Goal: Check status: Check status

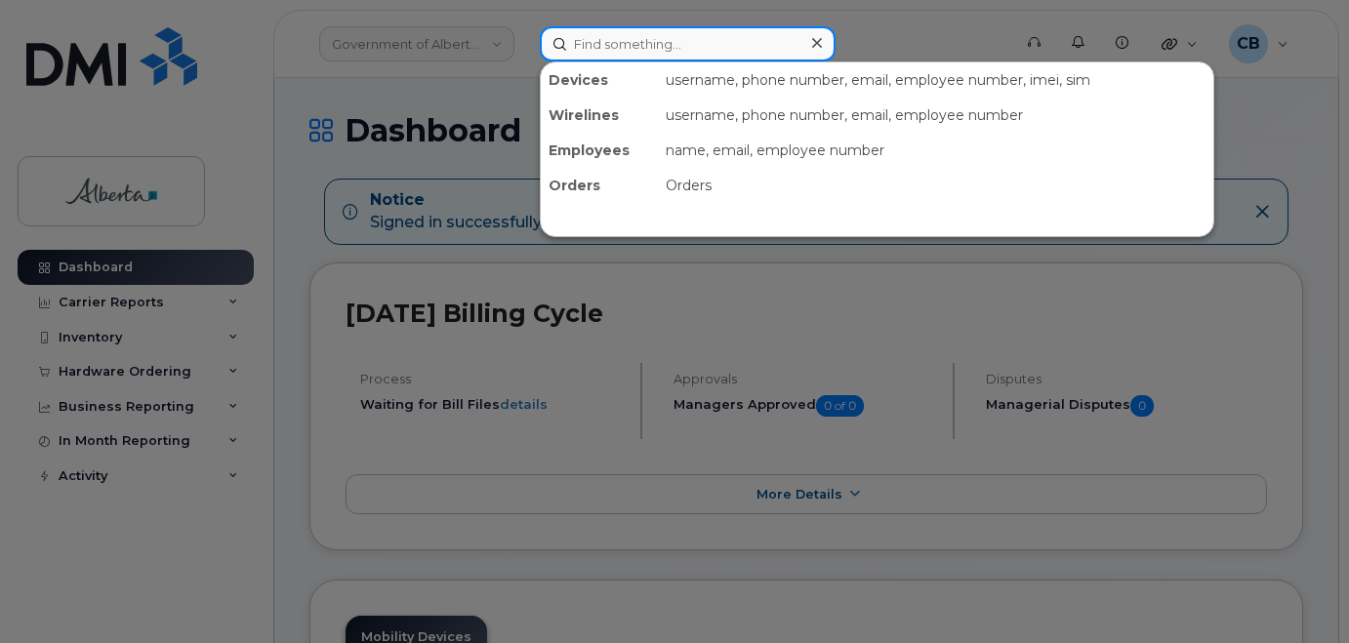
click at [587, 45] on input at bounding box center [688, 43] width 296 height 35
paste input "(780) 278-5040"
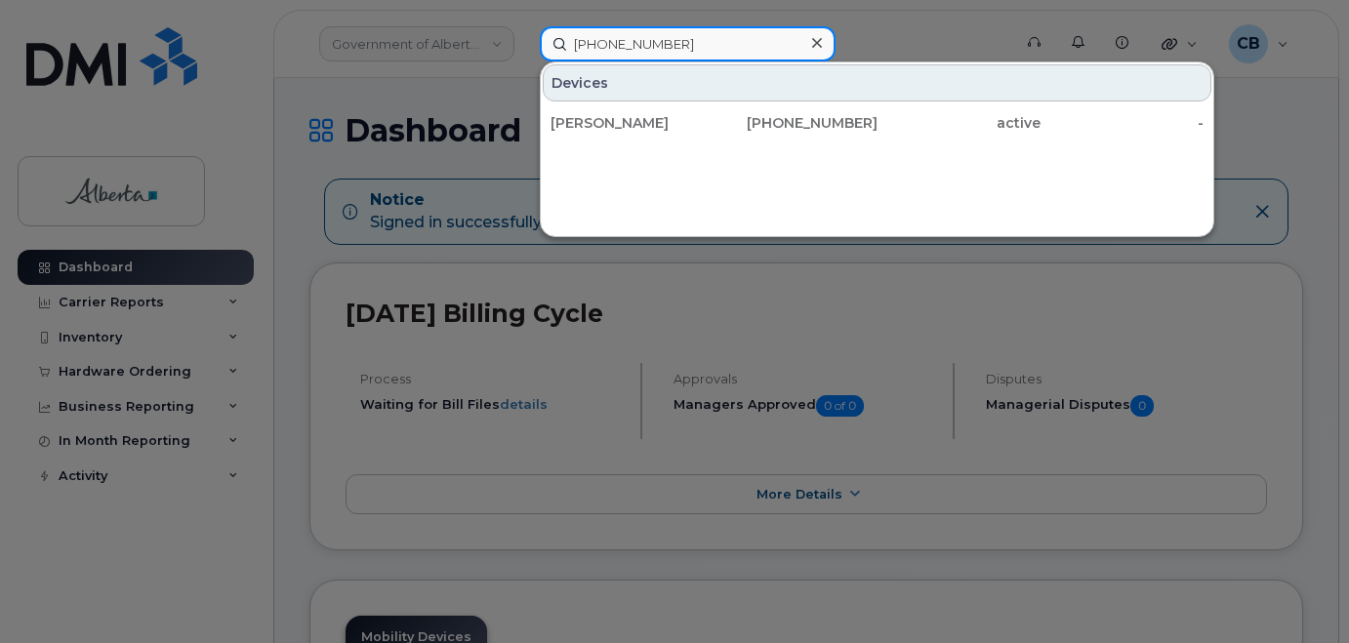
click at [615, 37] on input "(780) 278-5040" at bounding box center [688, 43] width 296 height 35
click at [631, 43] on input "780278-5040" at bounding box center [688, 43] width 296 height 35
drag, startPoint x: 668, startPoint y: 40, endPoint x: 759, endPoint y: 200, distance: 184.0
click at [668, 42] on input "7802785040" at bounding box center [688, 43] width 296 height 35
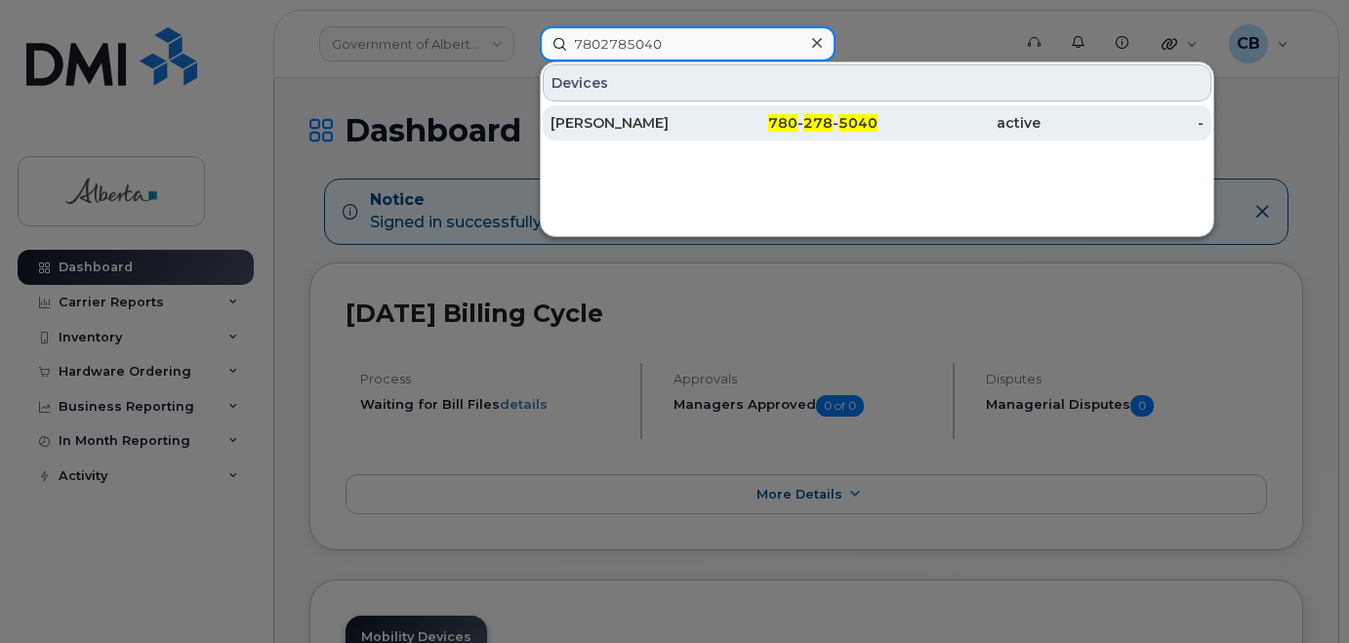
type input "7802785040"
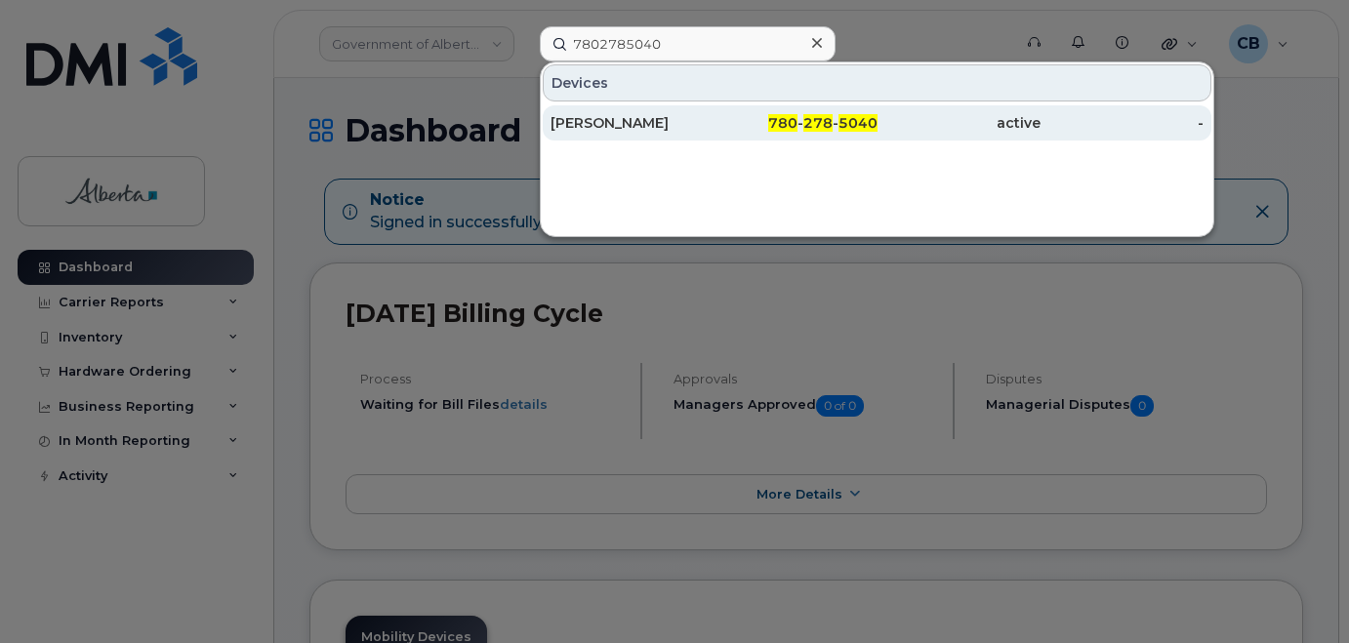
click at [593, 117] on div "Chrissy Uhlik" at bounding box center [631, 123] width 163 height 20
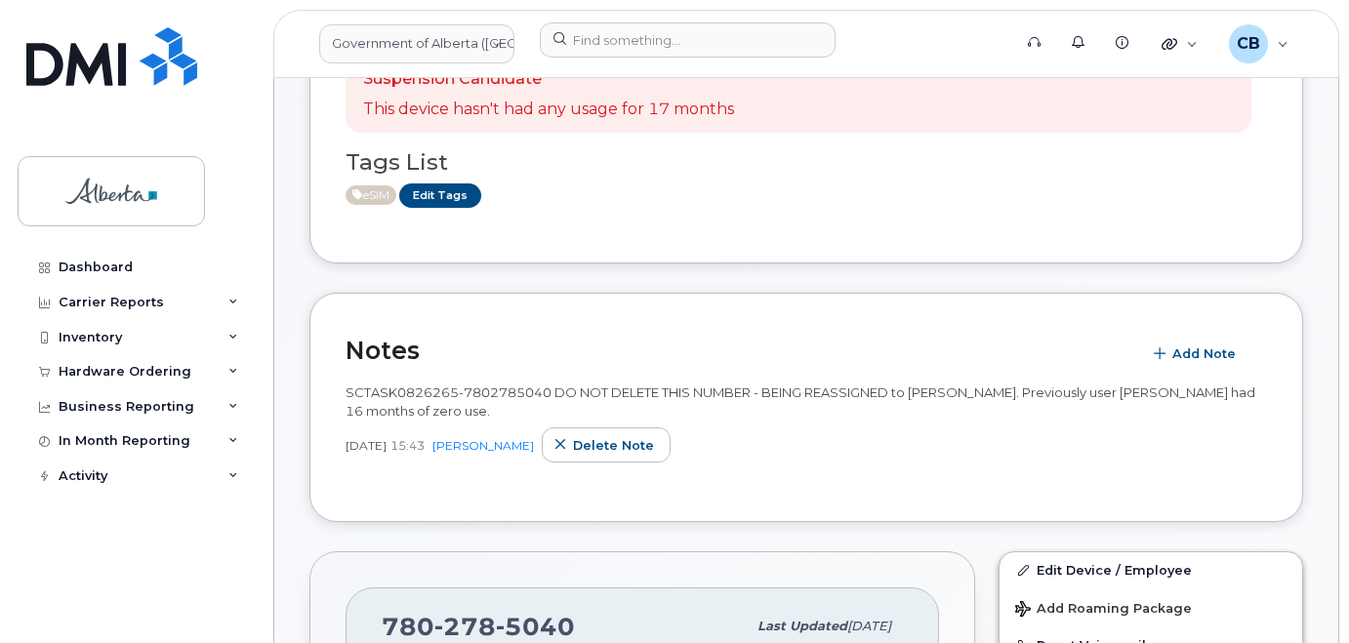
scroll to position [488, 0]
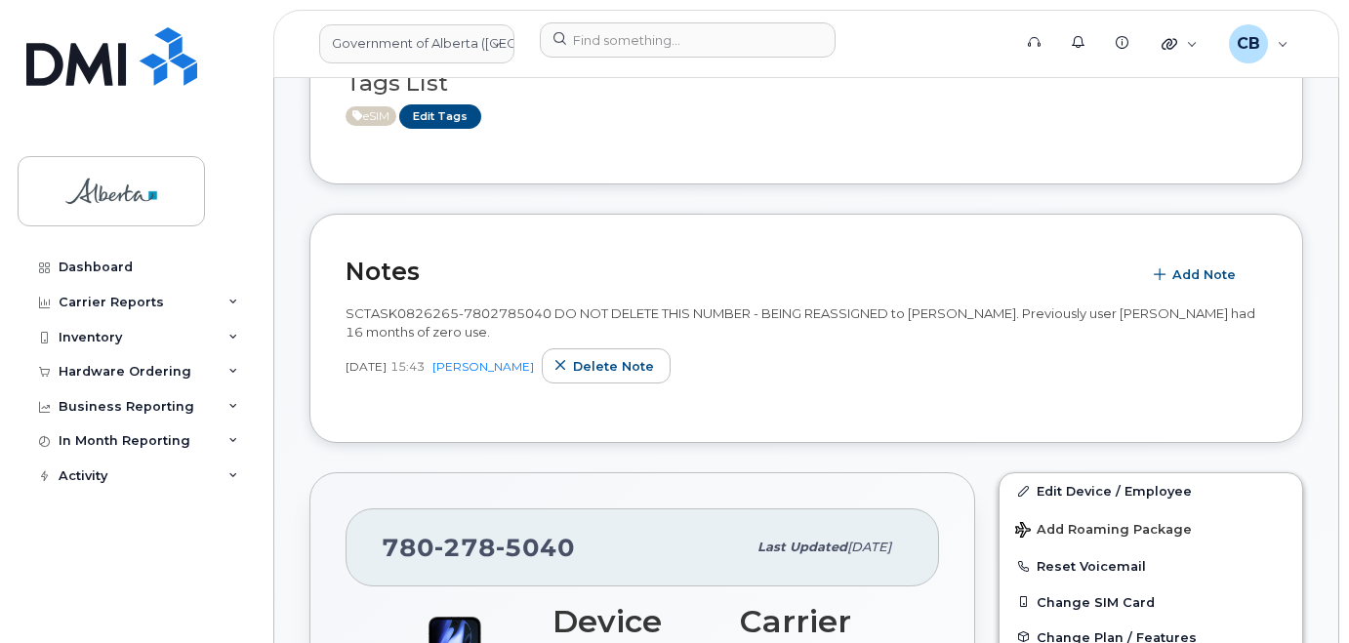
click at [369, 307] on span "SCTASK0826265-7802785040 DO NOT DELETE THIS NUMBER - BEING REASSIGNED to Chriss…" at bounding box center [800, 322] width 910 height 34
copy span "SCTASK0826265"
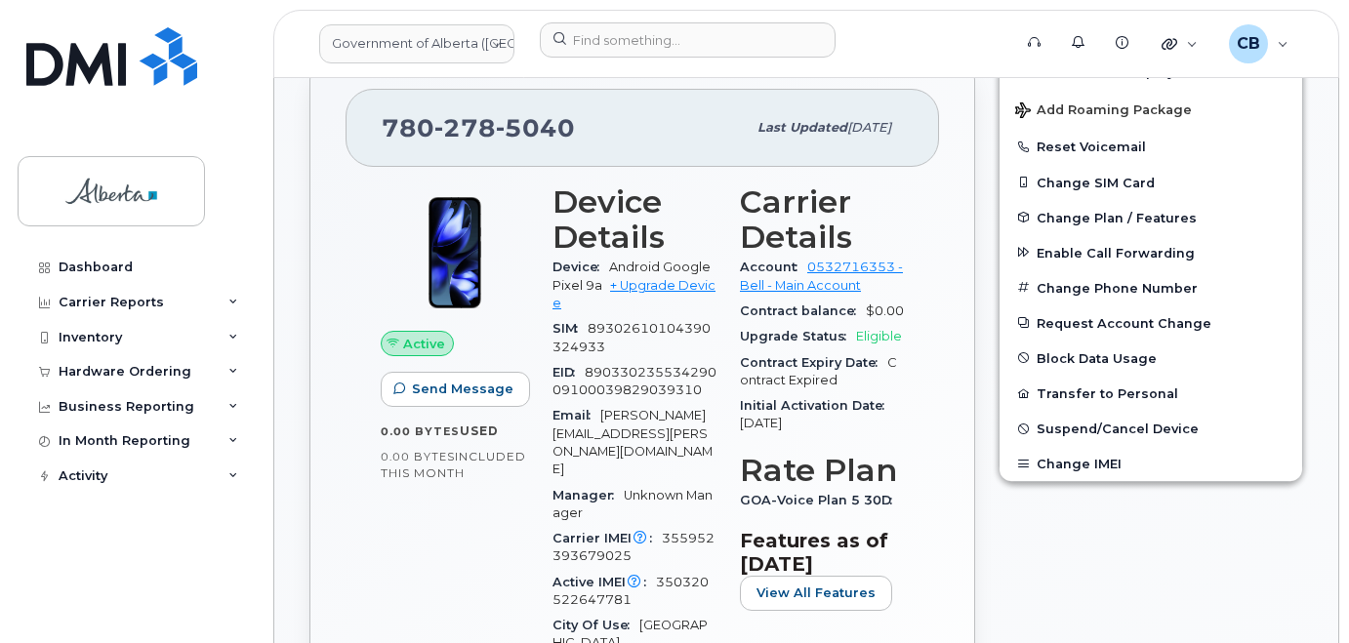
scroll to position [878, 0]
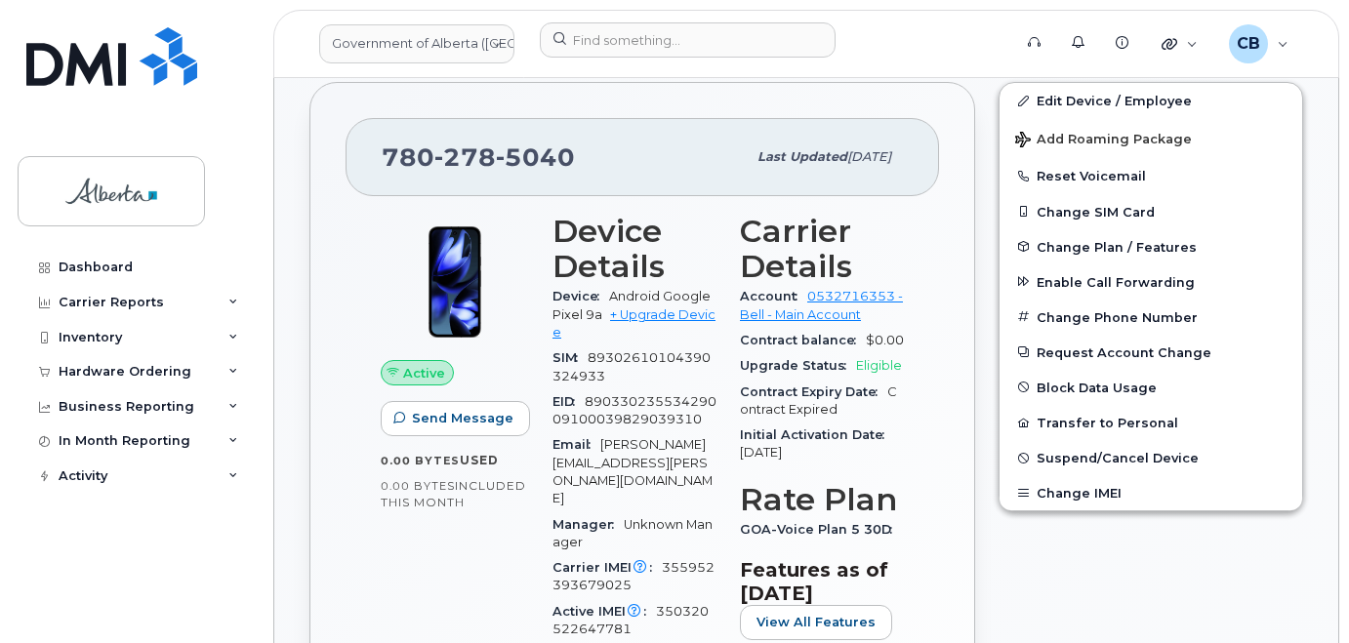
click at [690, 262] on h3 "Device Details" at bounding box center [634, 249] width 164 height 70
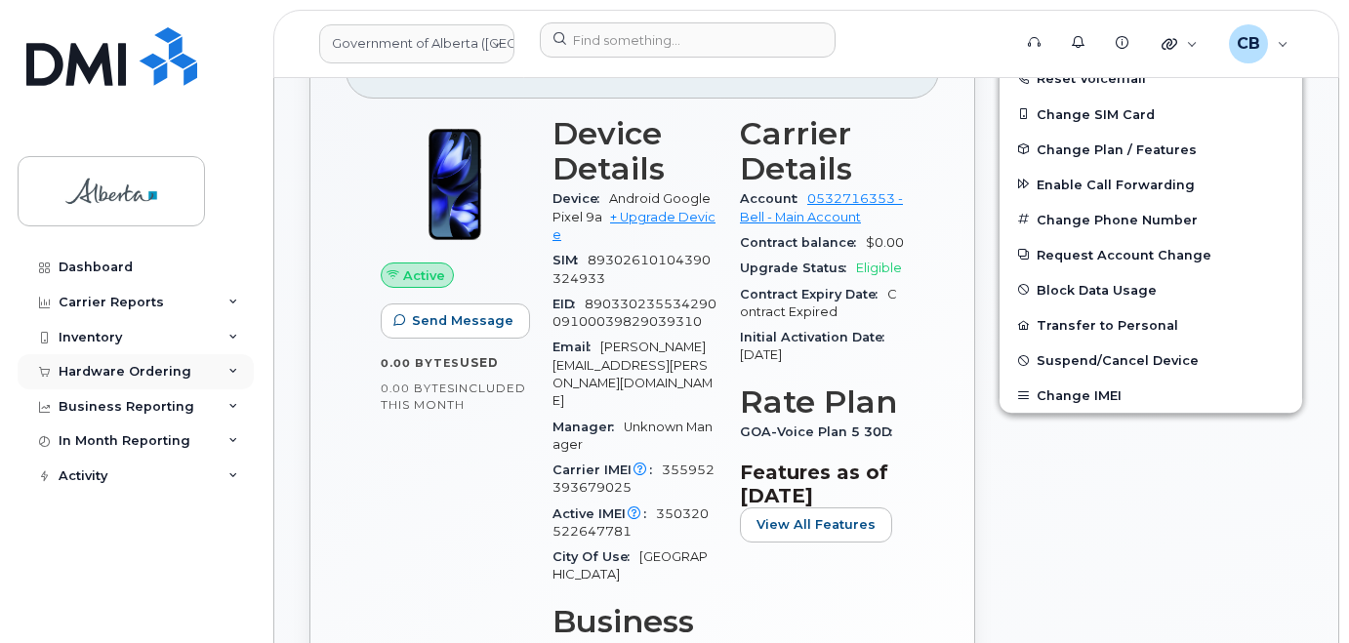
click at [96, 374] on div "Hardware Ordering" at bounding box center [125, 372] width 133 height 16
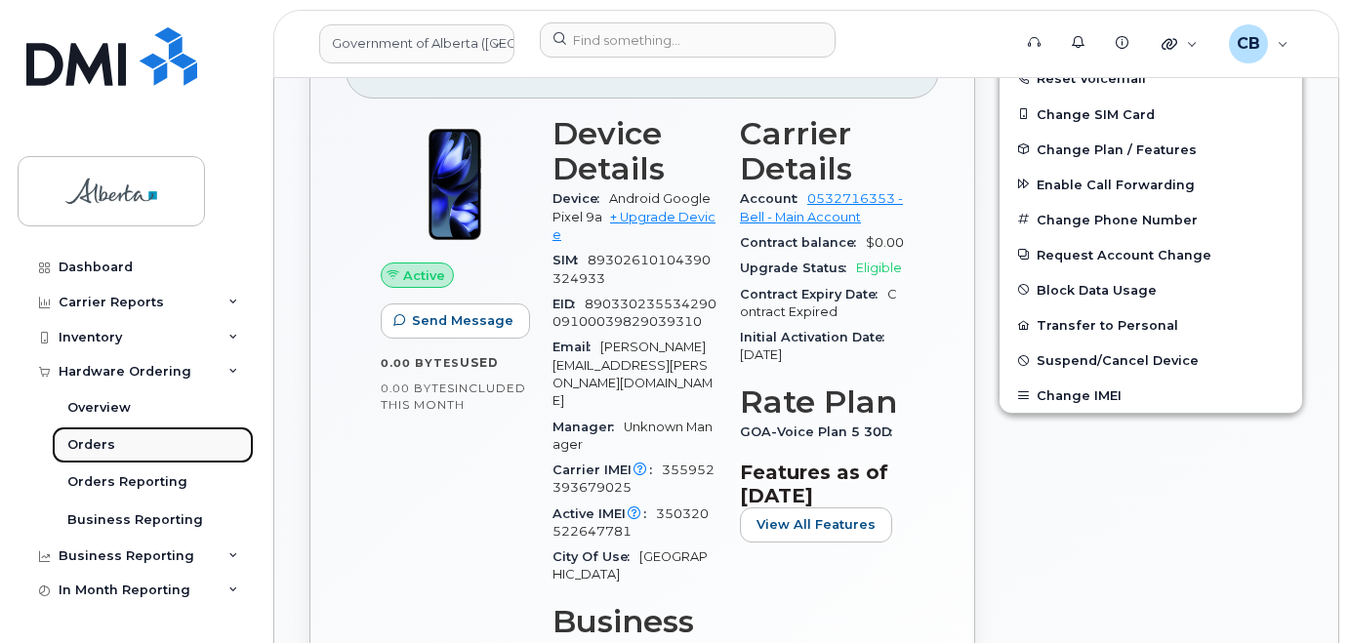
click at [88, 441] on div "Orders" at bounding box center [91, 445] width 48 height 18
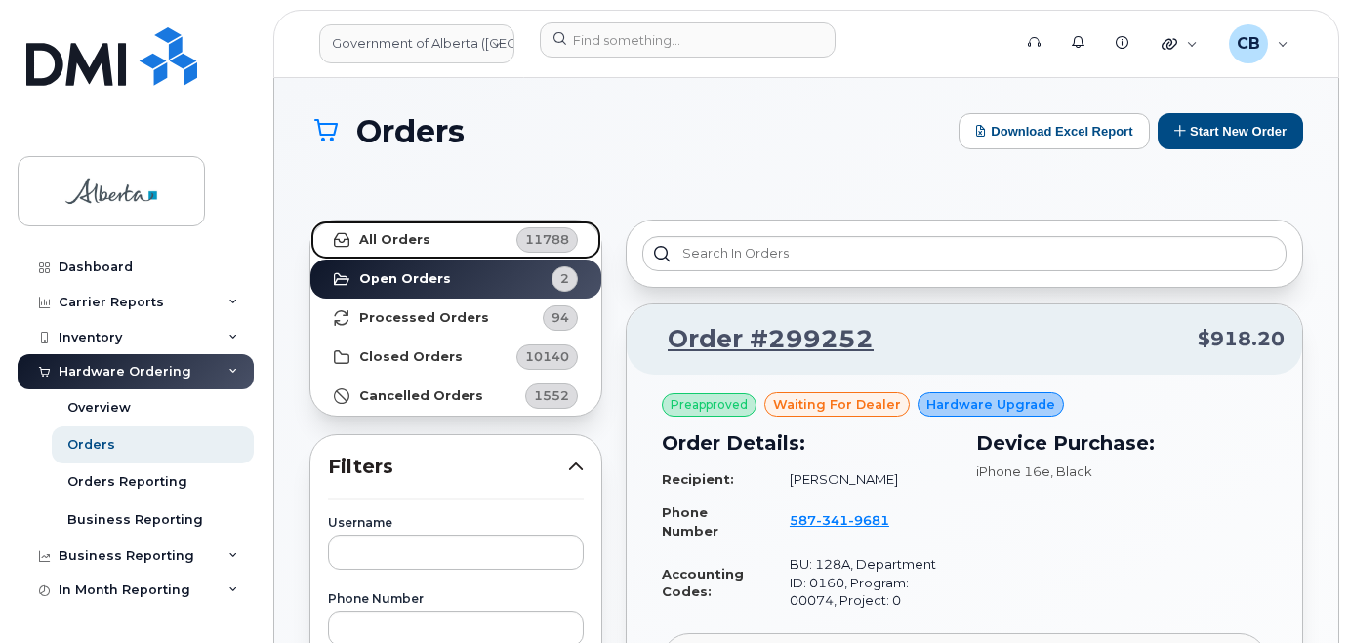
click at [390, 238] on strong "All Orders" at bounding box center [394, 240] width 71 height 16
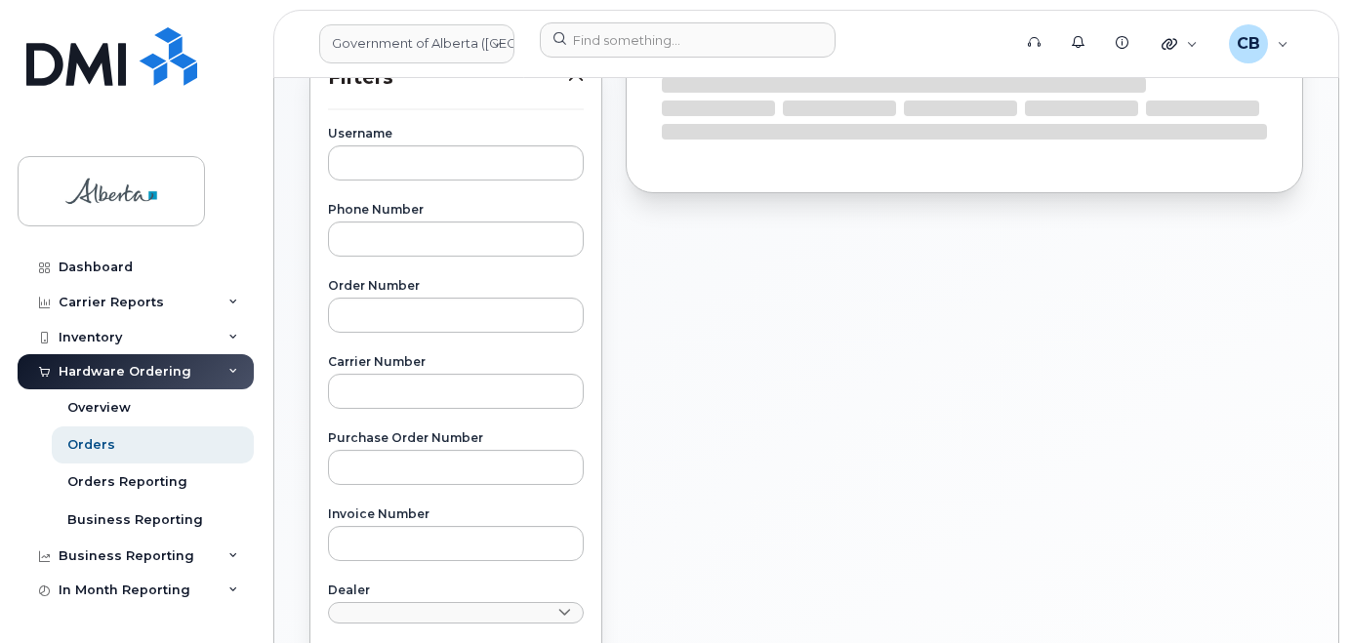
scroll to position [390, 0]
click at [401, 389] on input "text" at bounding box center [456, 390] width 256 height 35
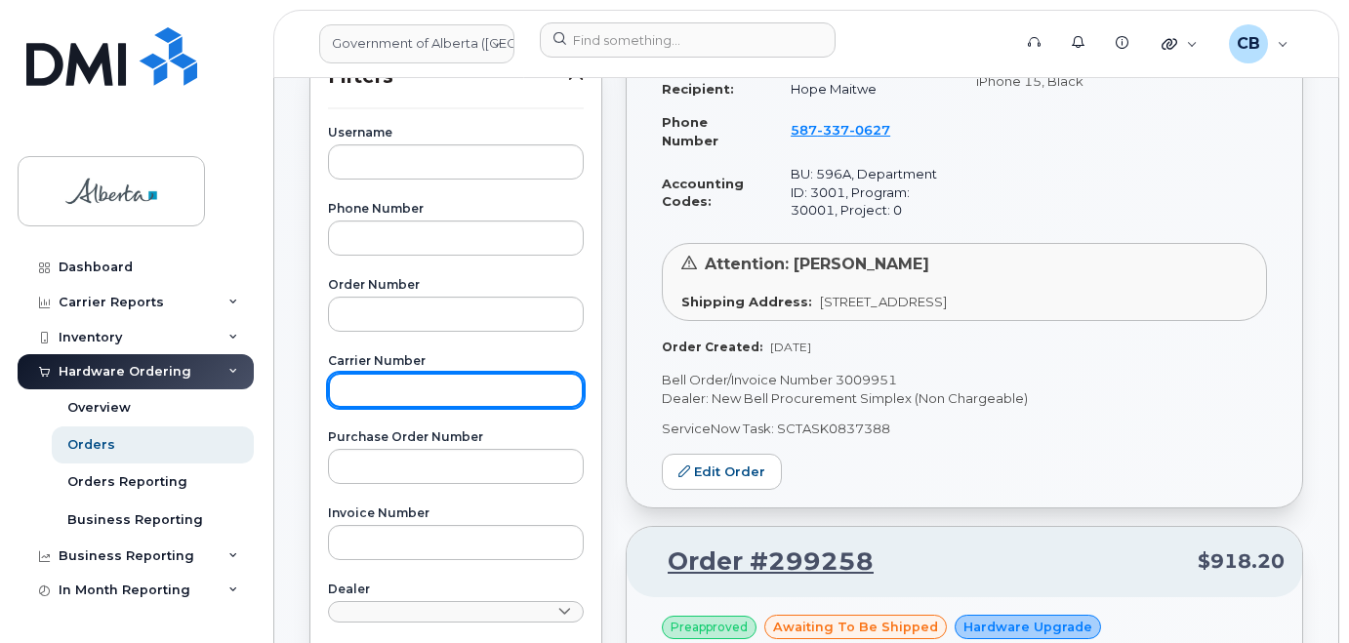
paste input "297509"
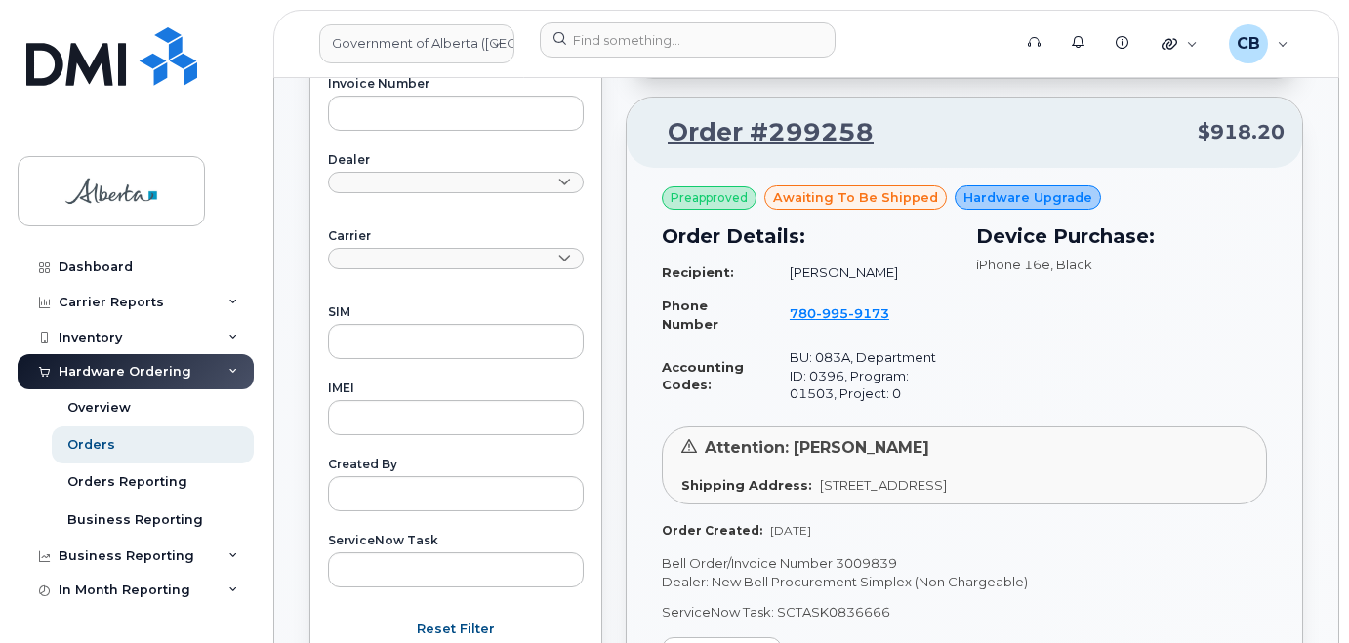
scroll to position [878, 0]
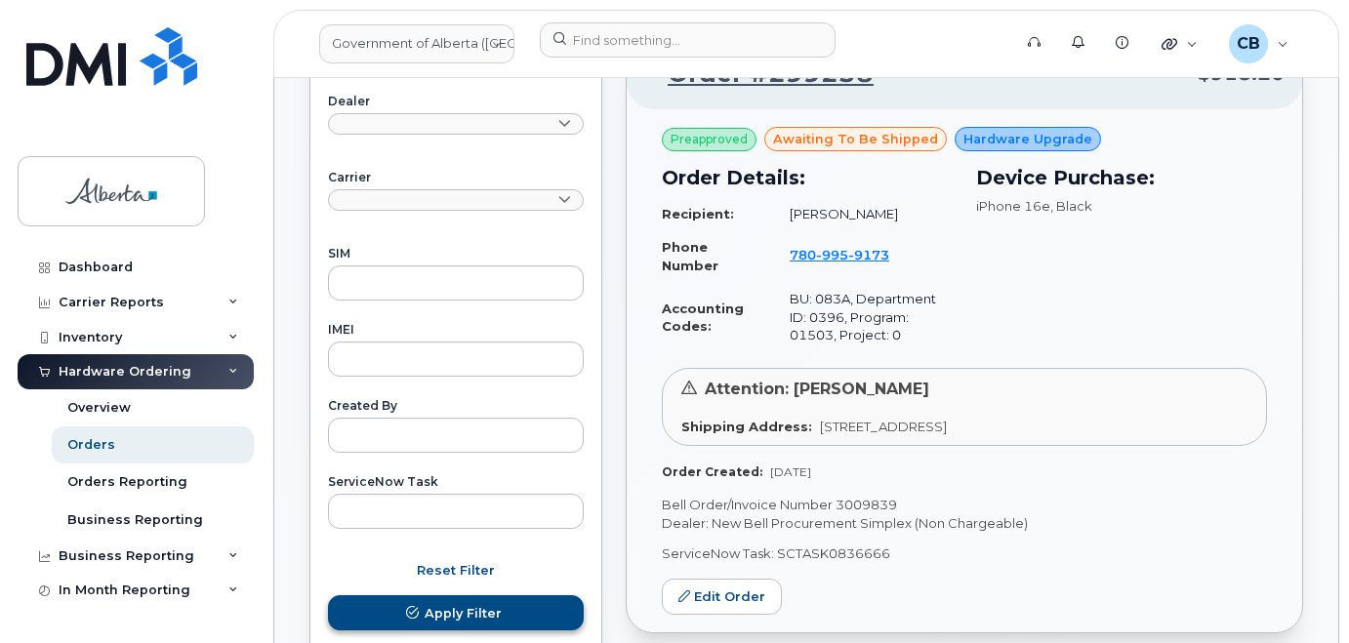
type input "297509"
click at [517, 605] on button "Apply Filter" at bounding box center [456, 612] width 256 height 35
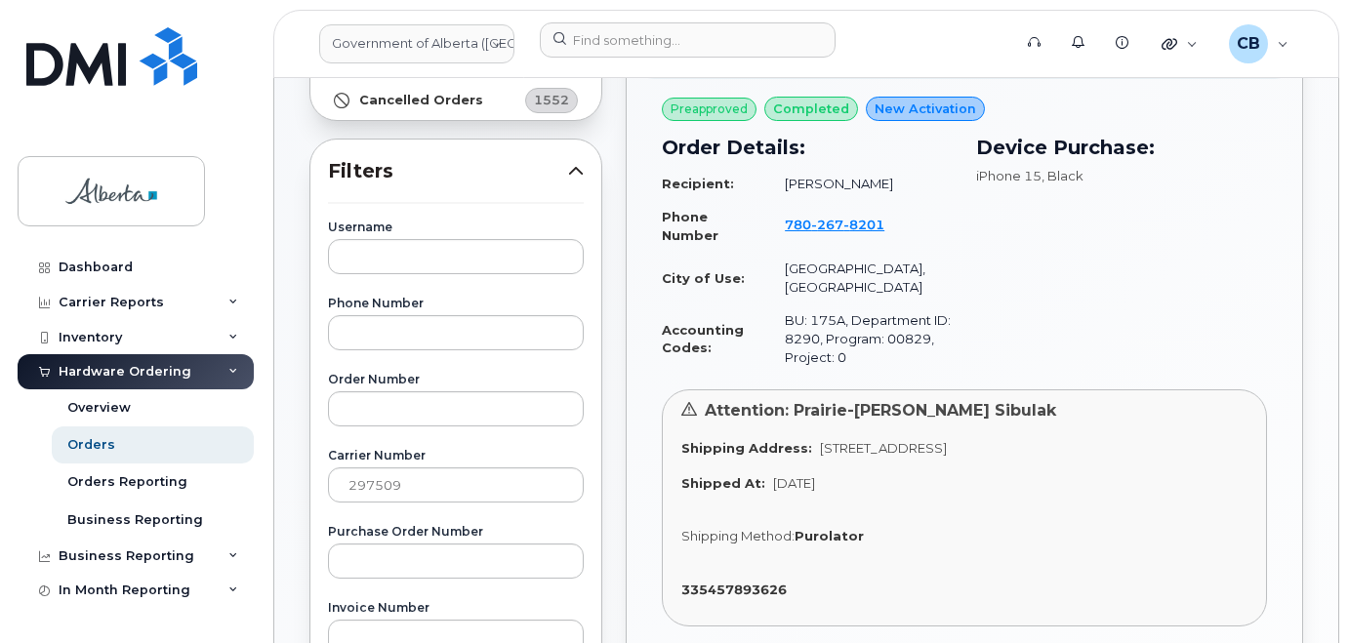
scroll to position [293, 0]
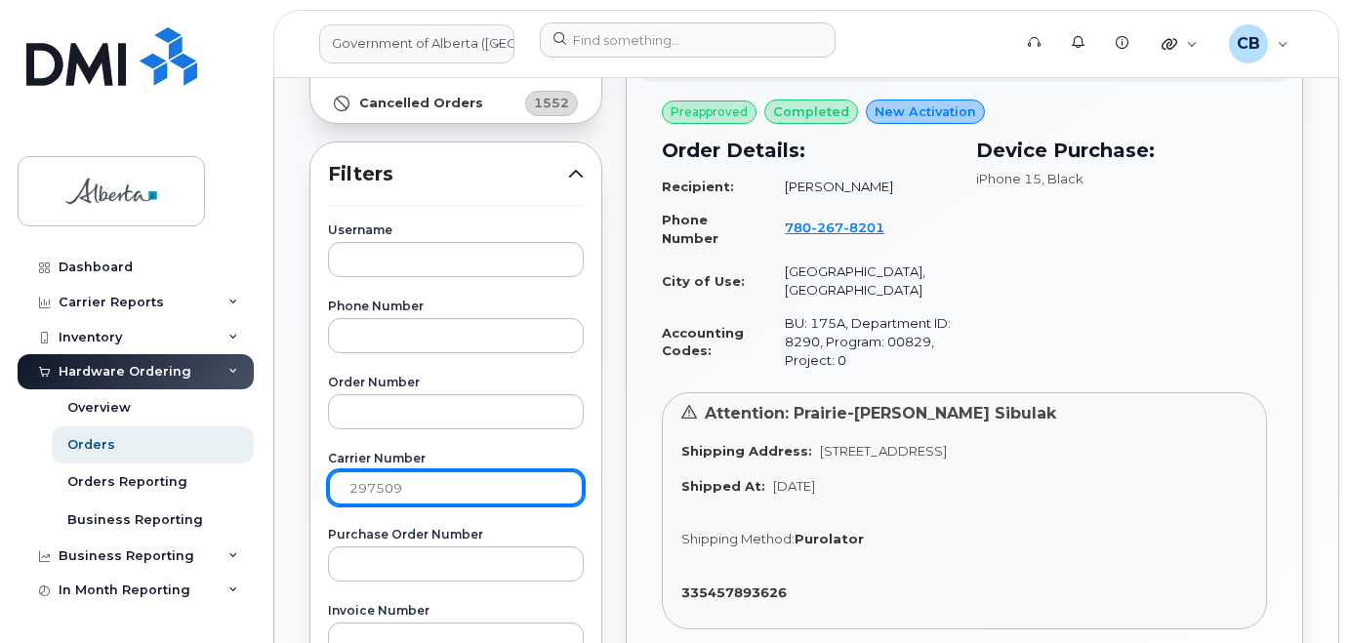
drag, startPoint x: 402, startPoint y: 489, endPoint x: 322, endPoint y: 487, distance: 80.0
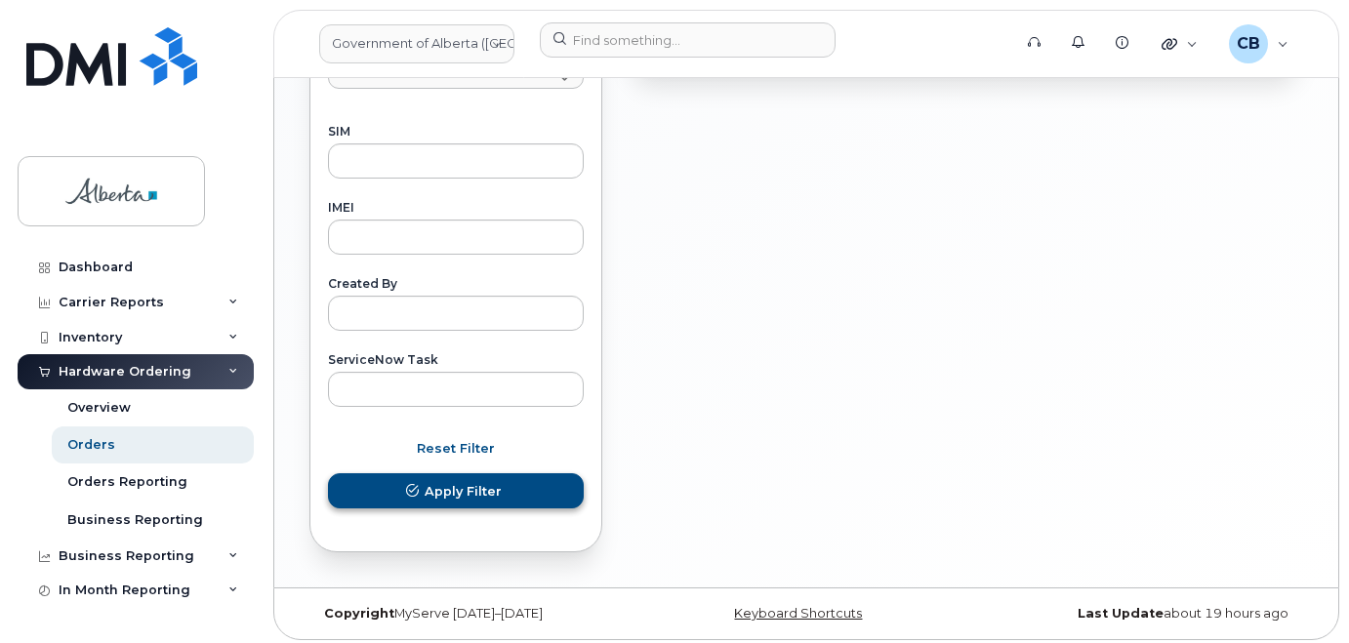
scroll to position [1007, 0]
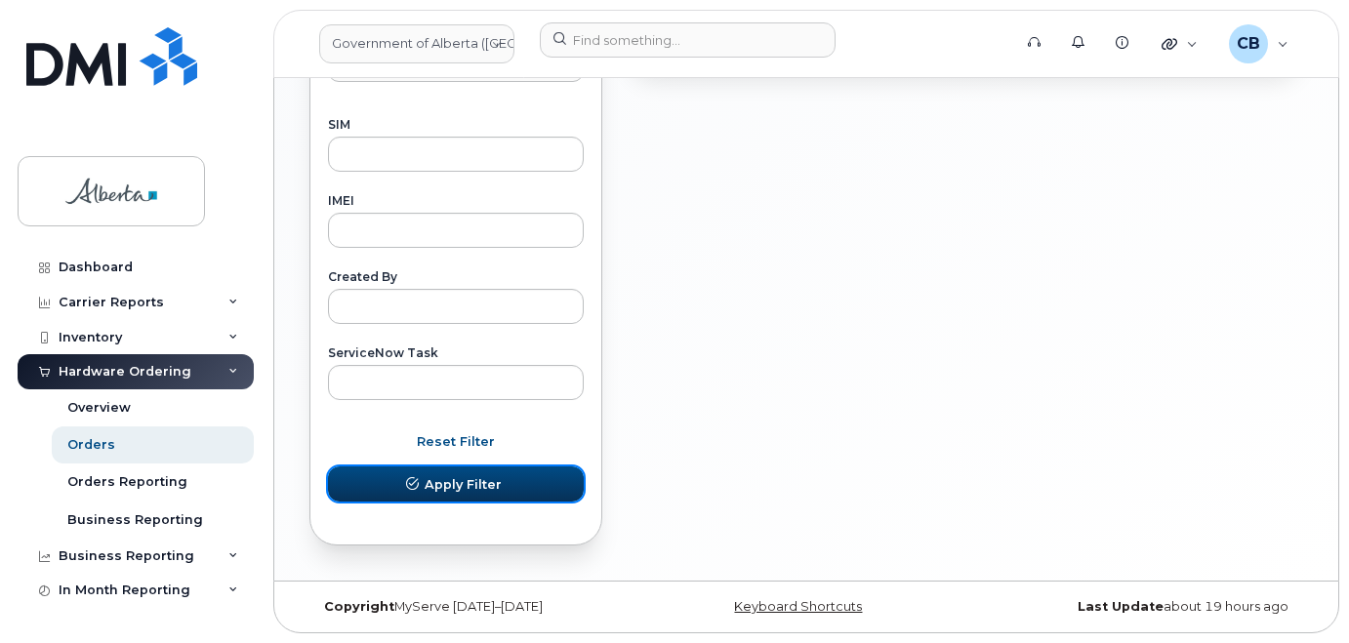
click at [476, 483] on span "Apply Filter" at bounding box center [463, 484] width 77 height 19
click at [446, 487] on span "Apply Filter" at bounding box center [463, 484] width 77 height 19
click at [449, 479] on span "Apply Filter" at bounding box center [463, 484] width 77 height 19
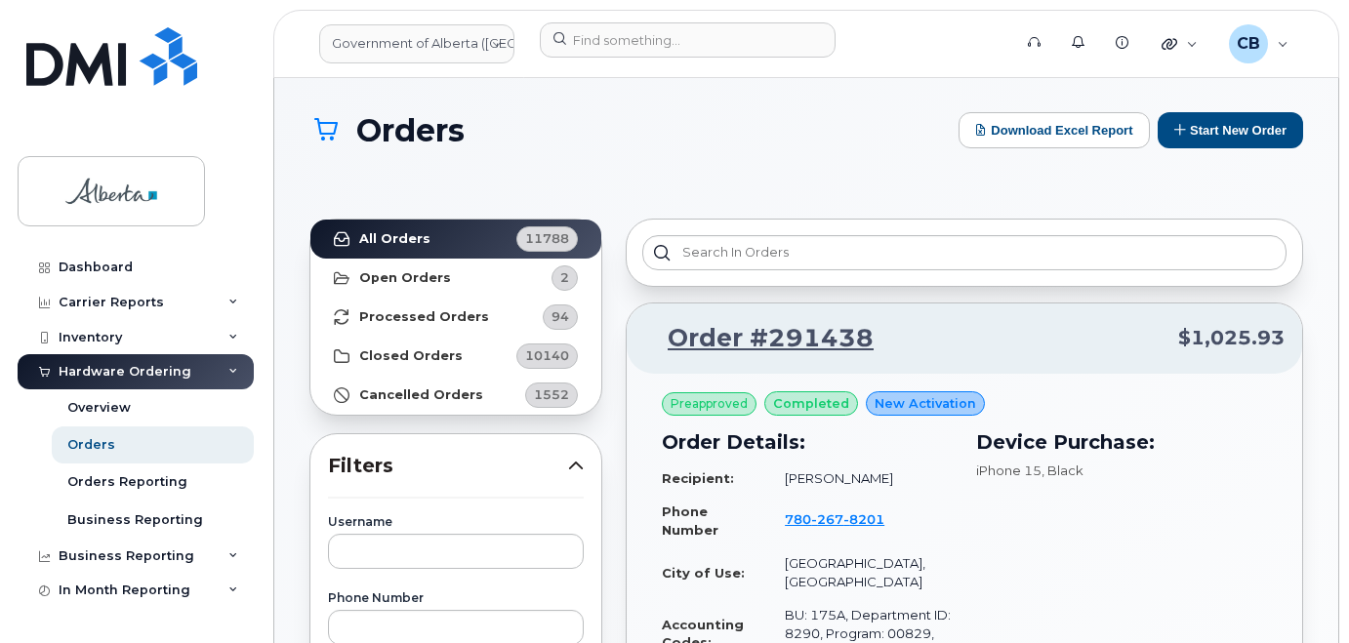
scroll to position [0, 0]
click at [380, 235] on strong "All Orders" at bounding box center [394, 240] width 71 height 16
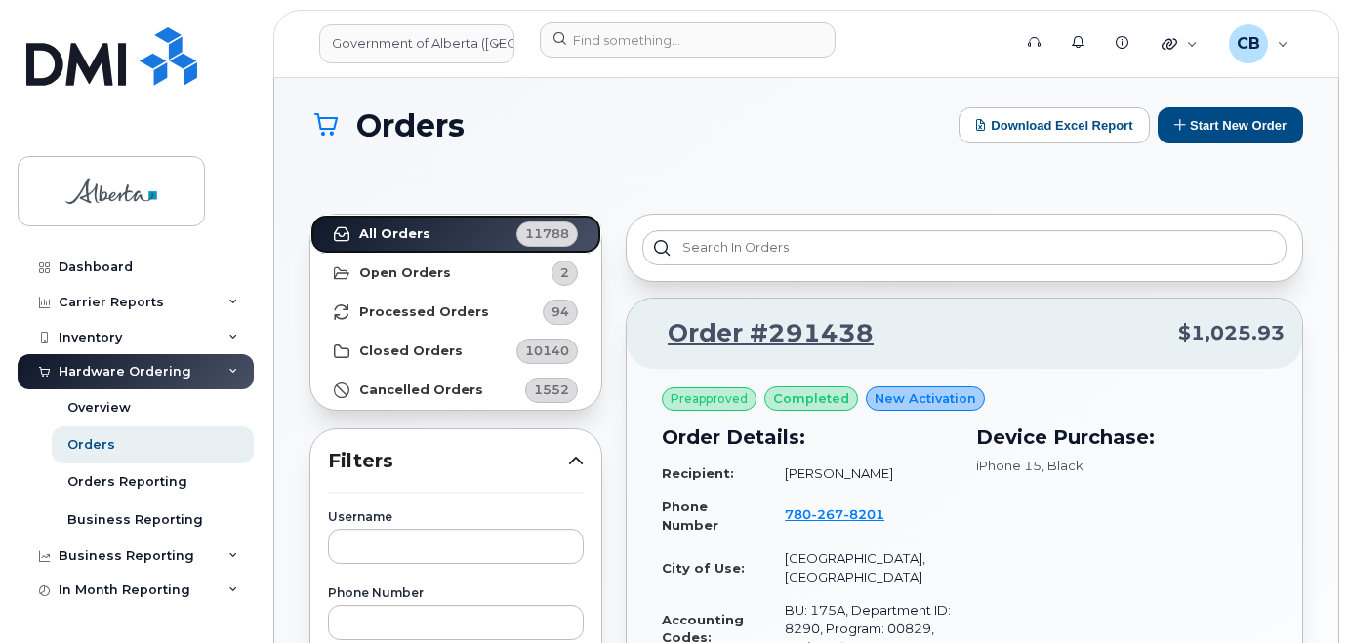
scroll to position [293, 0]
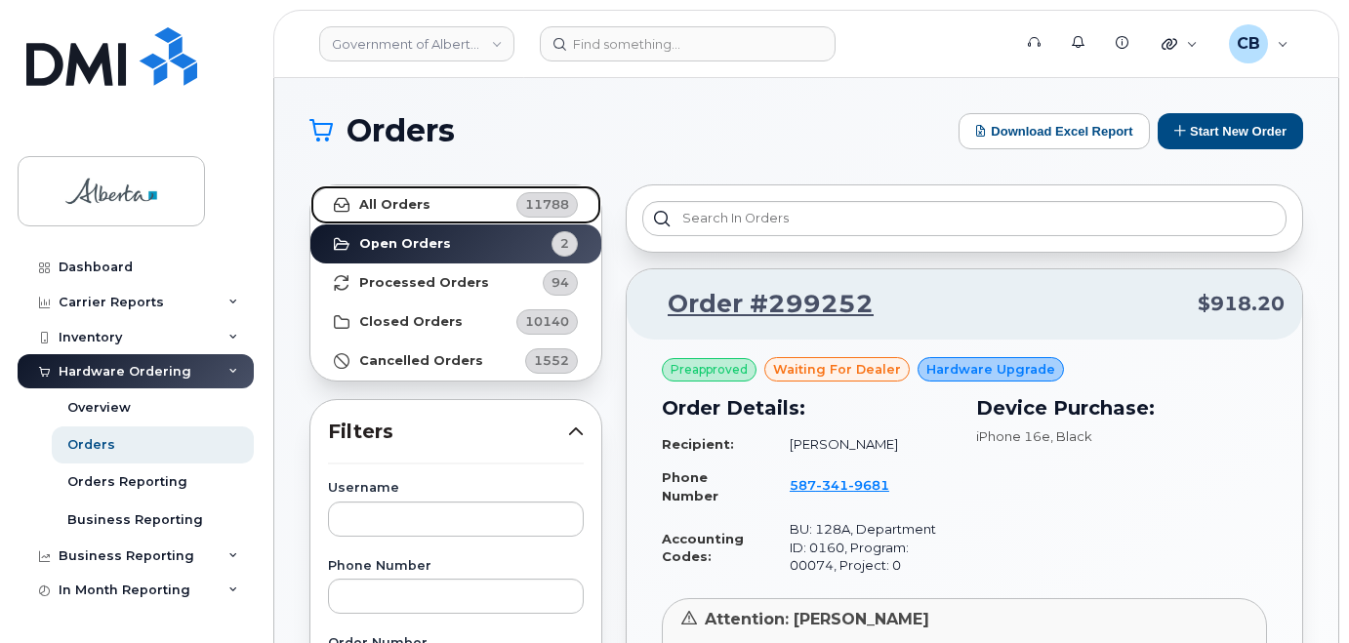
click at [377, 200] on strong "All Orders" at bounding box center [394, 205] width 71 height 16
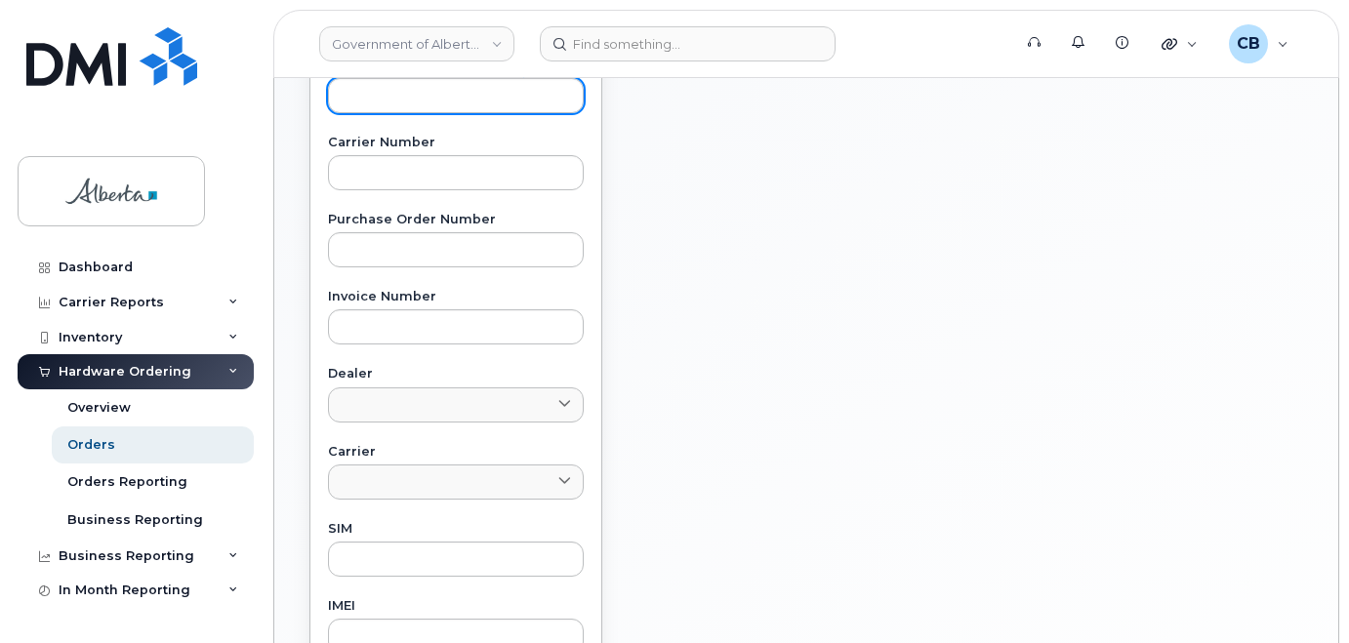
scroll to position [683, 0]
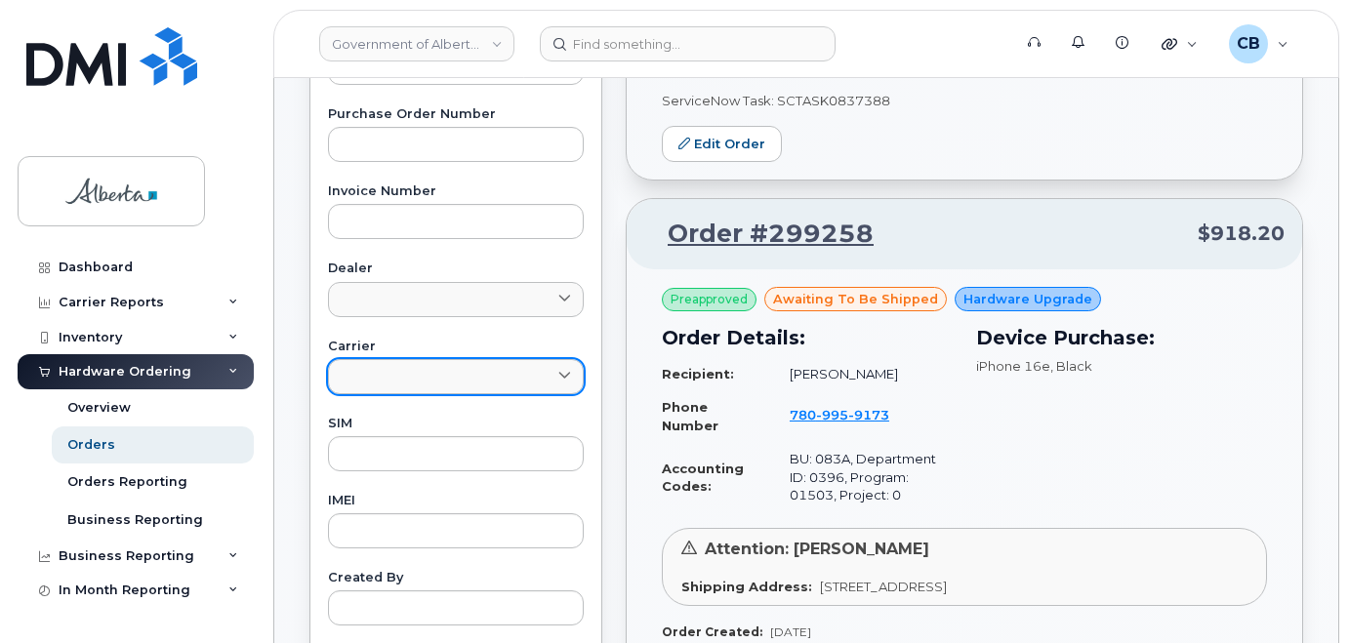
click at [377, 371] on link at bounding box center [456, 376] width 256 height 35
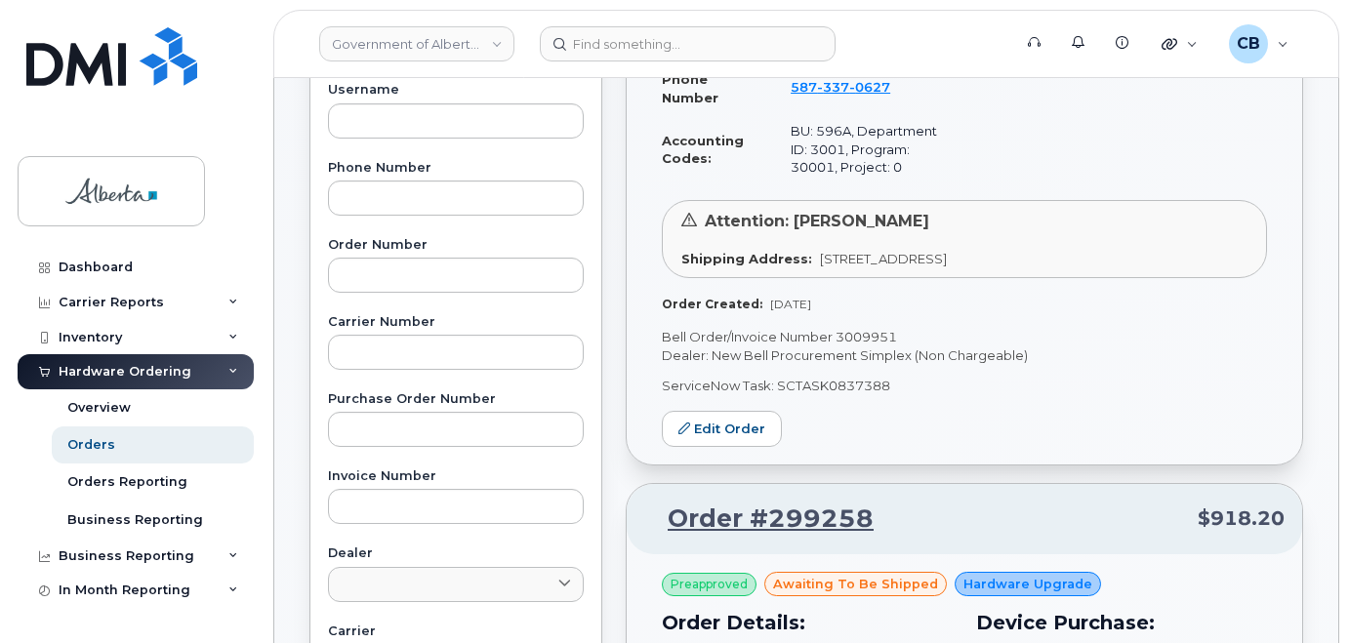
scroll to position [390, 0]
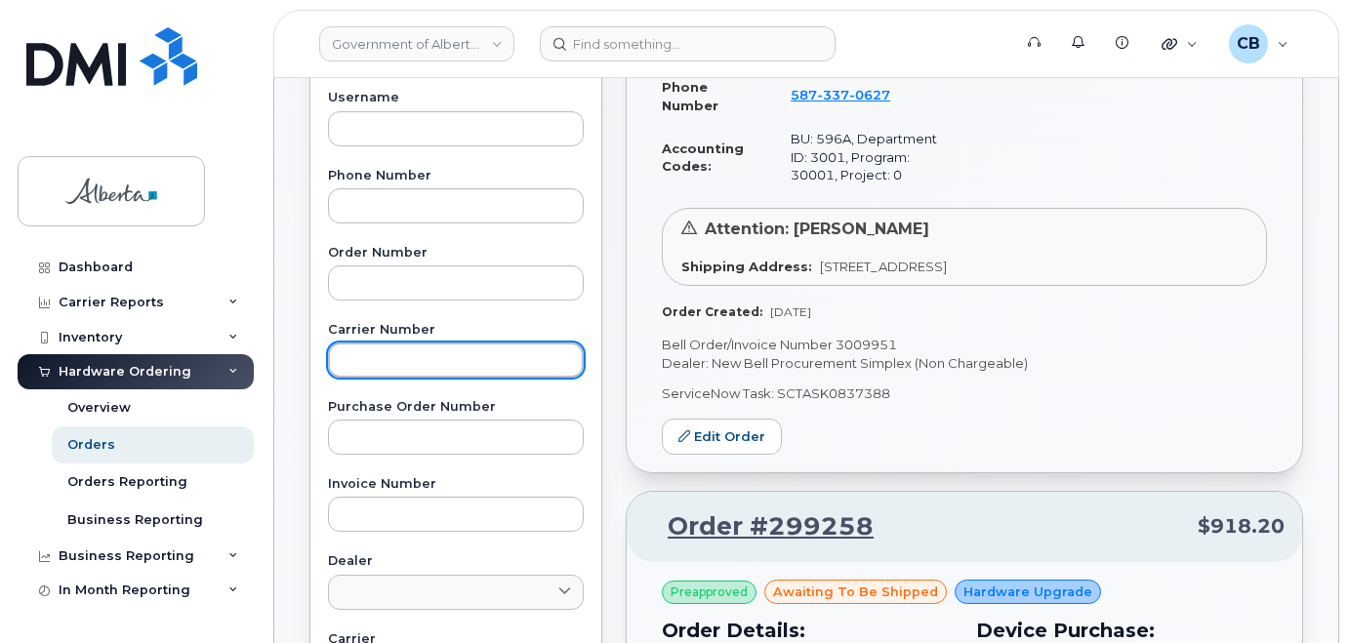
click at [350, 354] on input "text" at bounding box center [456, 360] width 256 height 35
paste input "297509"
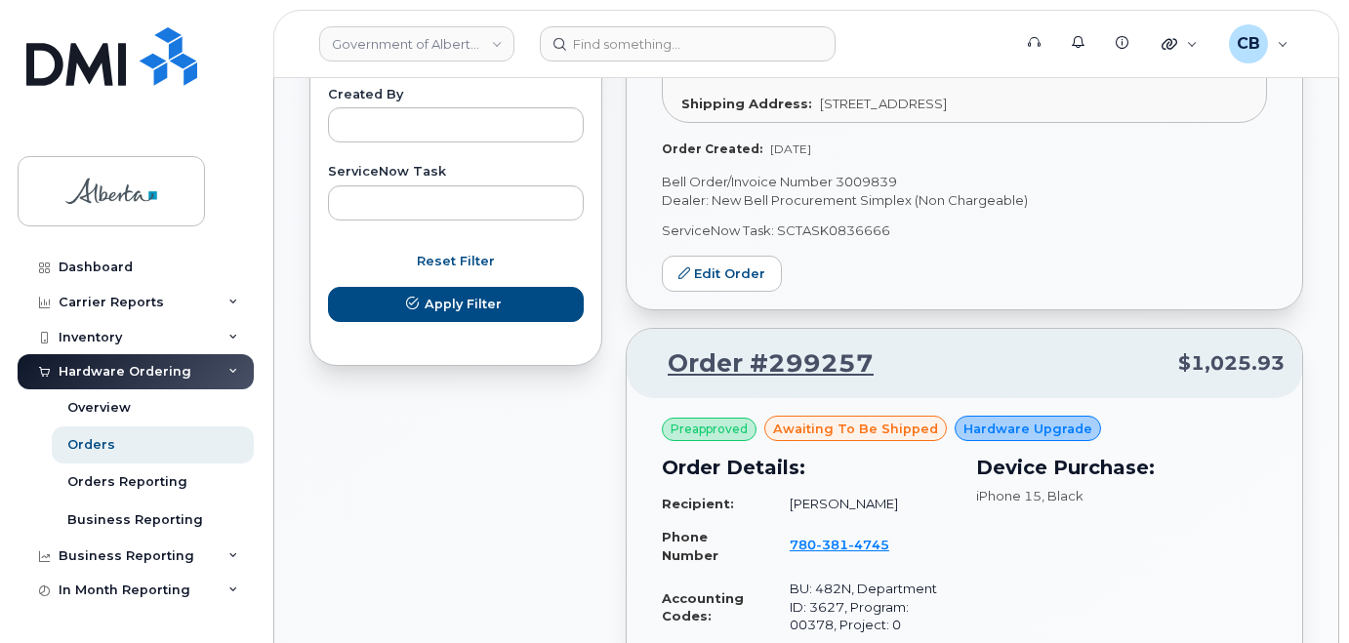
scroll to position [1171, 0]
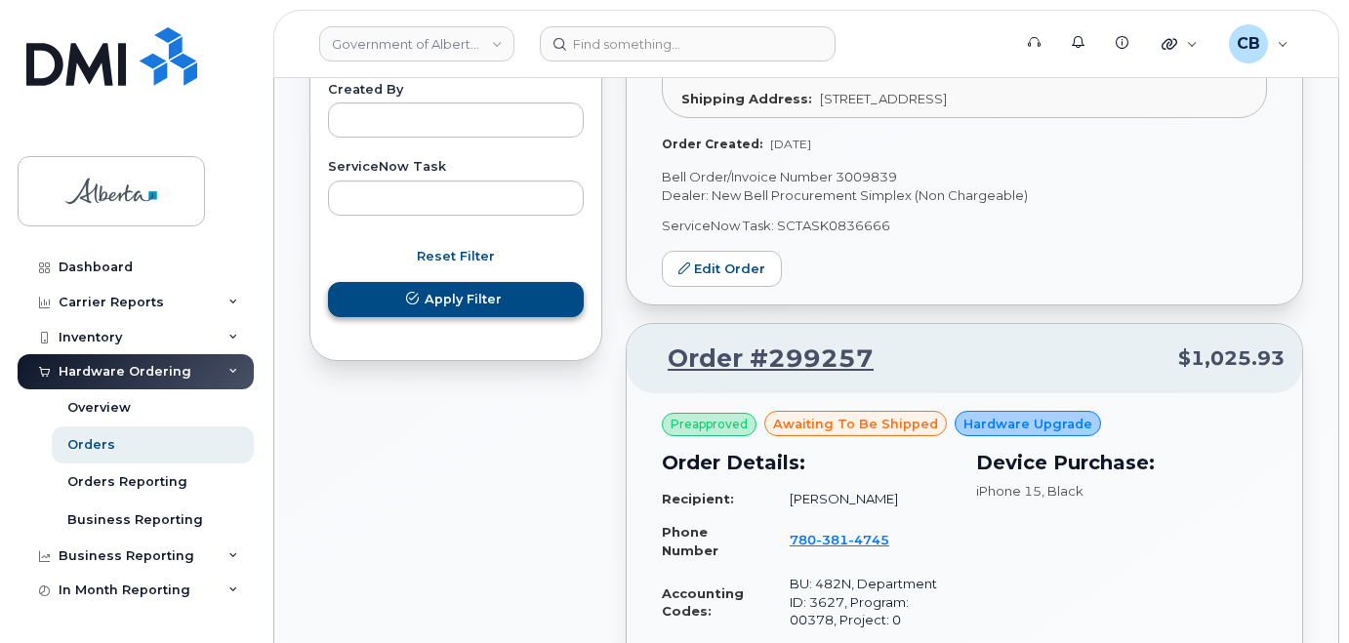
type input "297509"
click at [457, 291] on span "Apply Filter" at bounding box center [463, 299] width 77 height 19
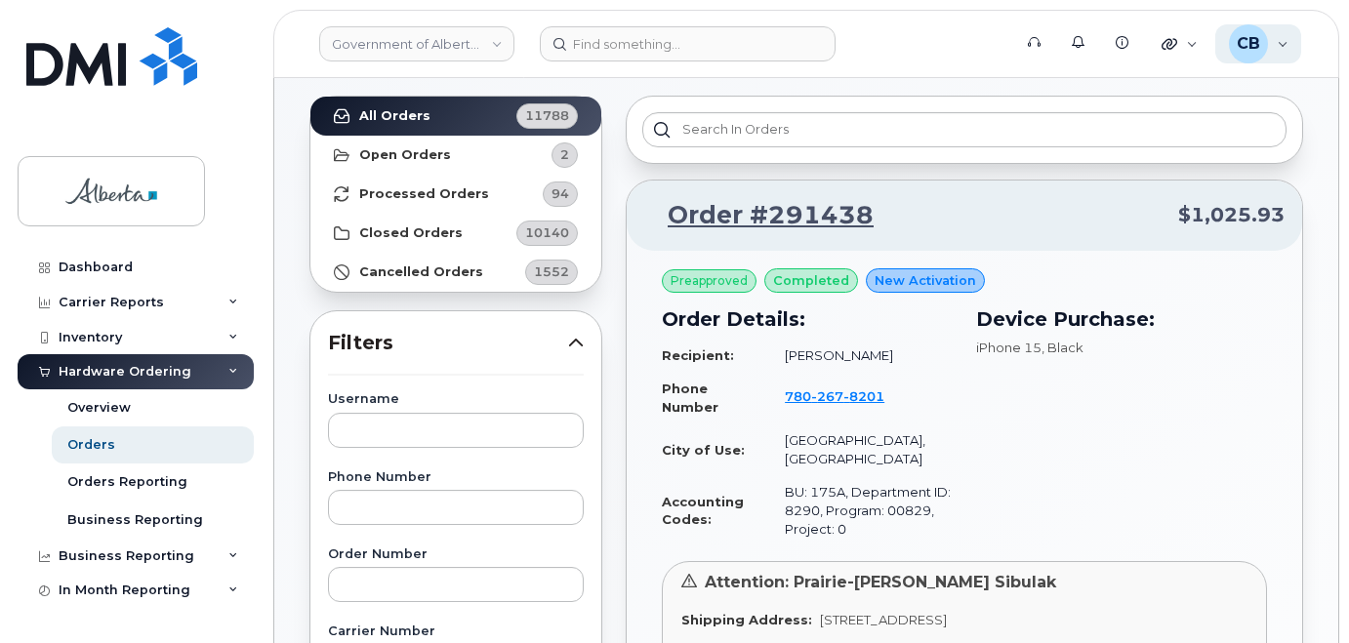
scroll to position [60, 0]
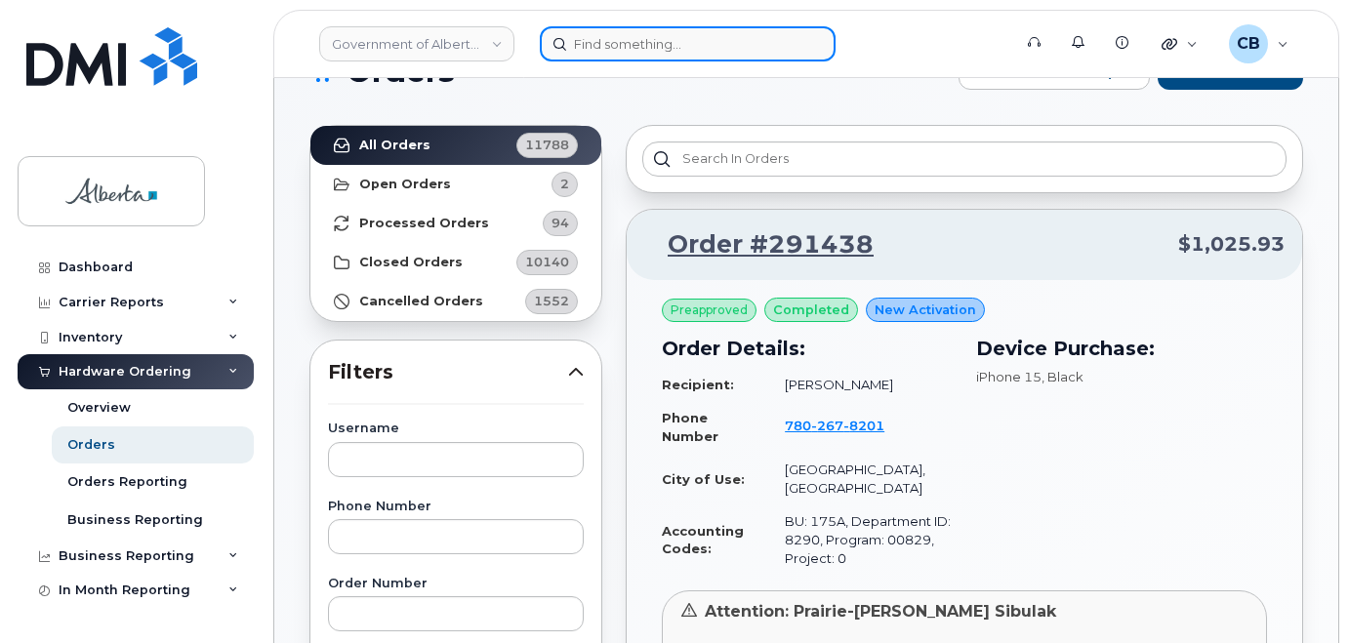
click at [580, 40] on input at bounding box center [688, 43] width 296 height 35
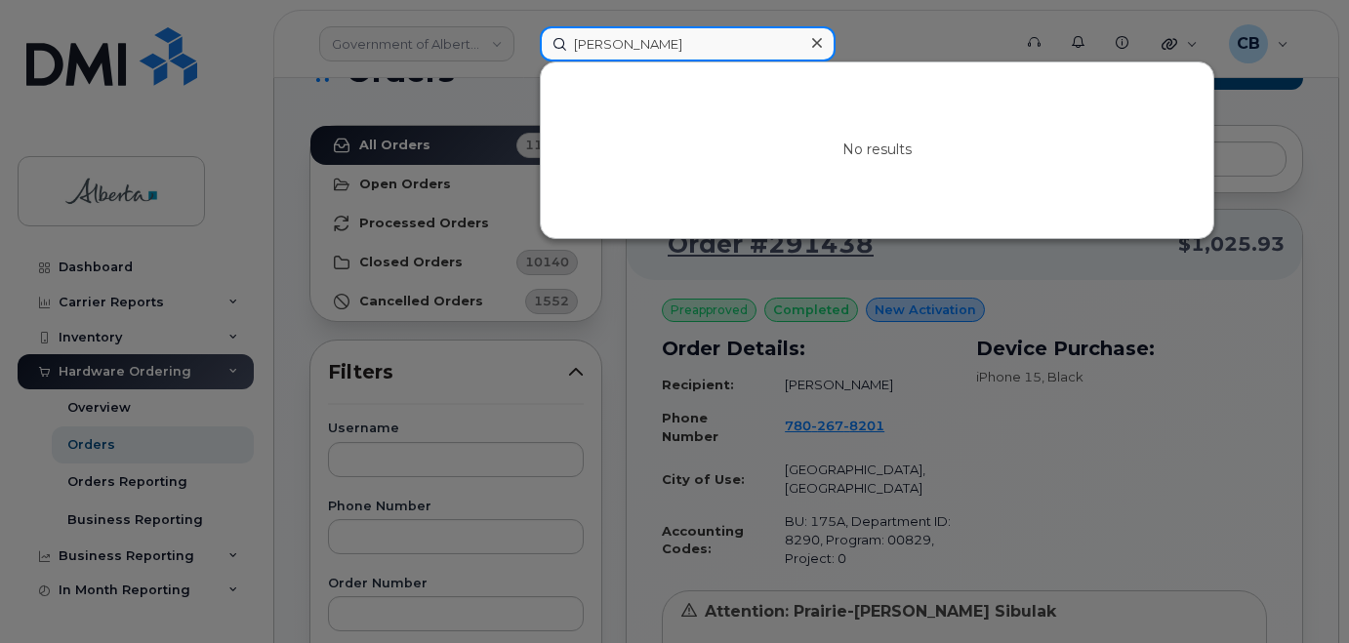
click at [666, 41] on input "Brianna Osmand" at bounding box center [688, 43] width 296 height 35
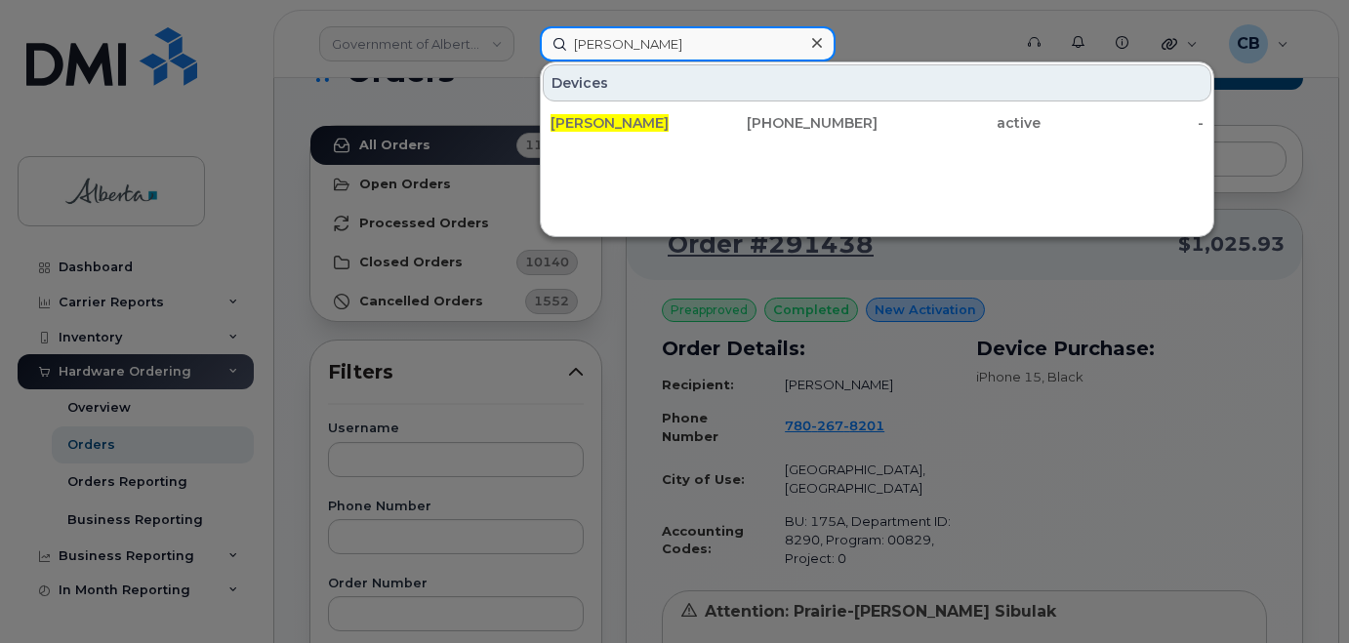
click at [691, 47] on input "[PERSON_NAME]" at bounding box center [688, 43] width 296 height 35
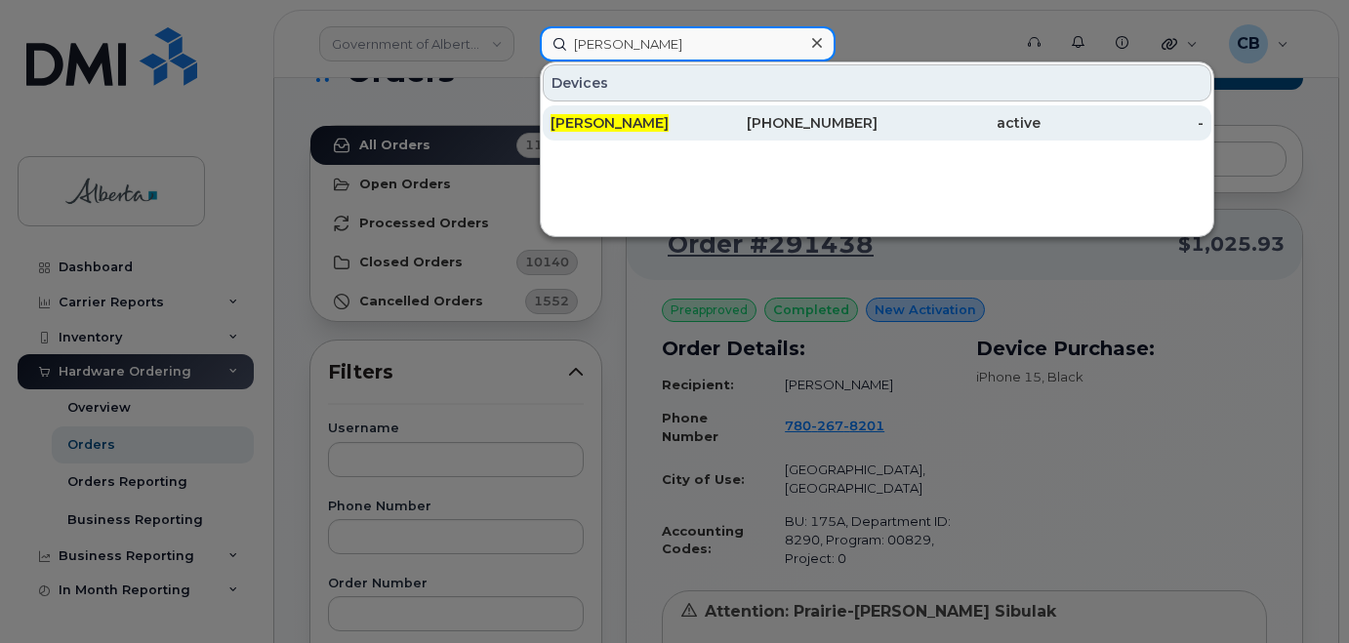
type input "[PERSON_NAME]"
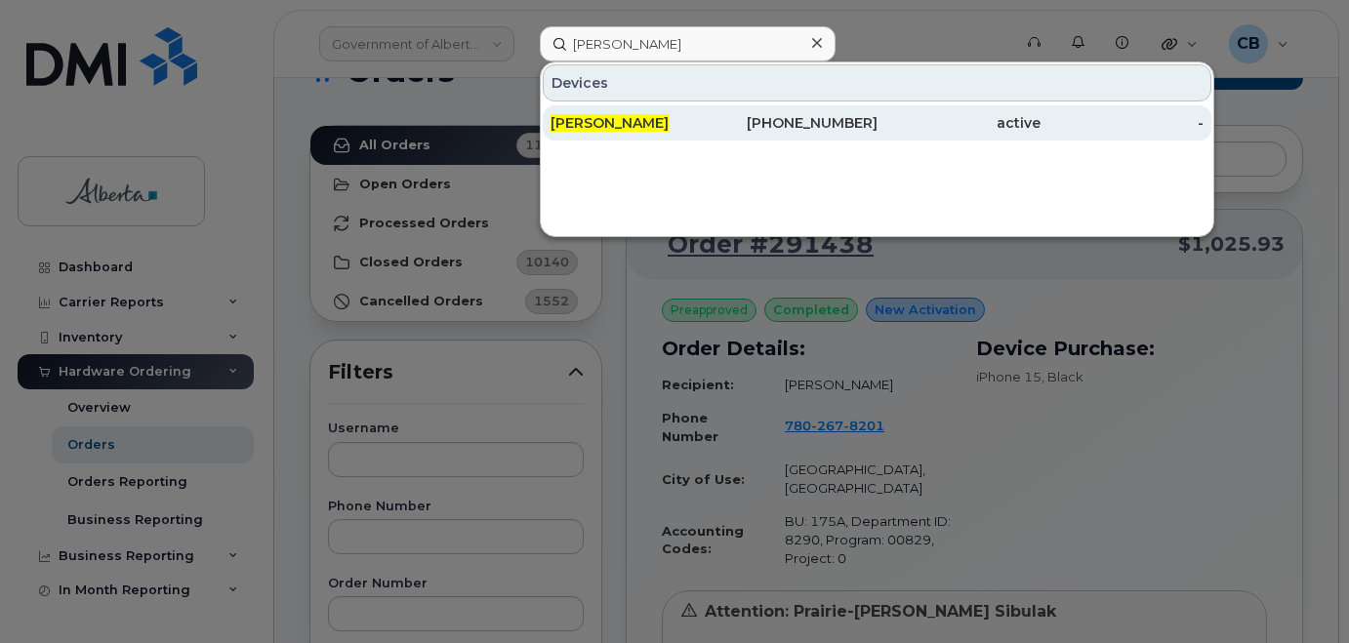
click at [628, 131] on span "[PERSON_NAME]" at bounding box center [609, 123] width 118 height 18
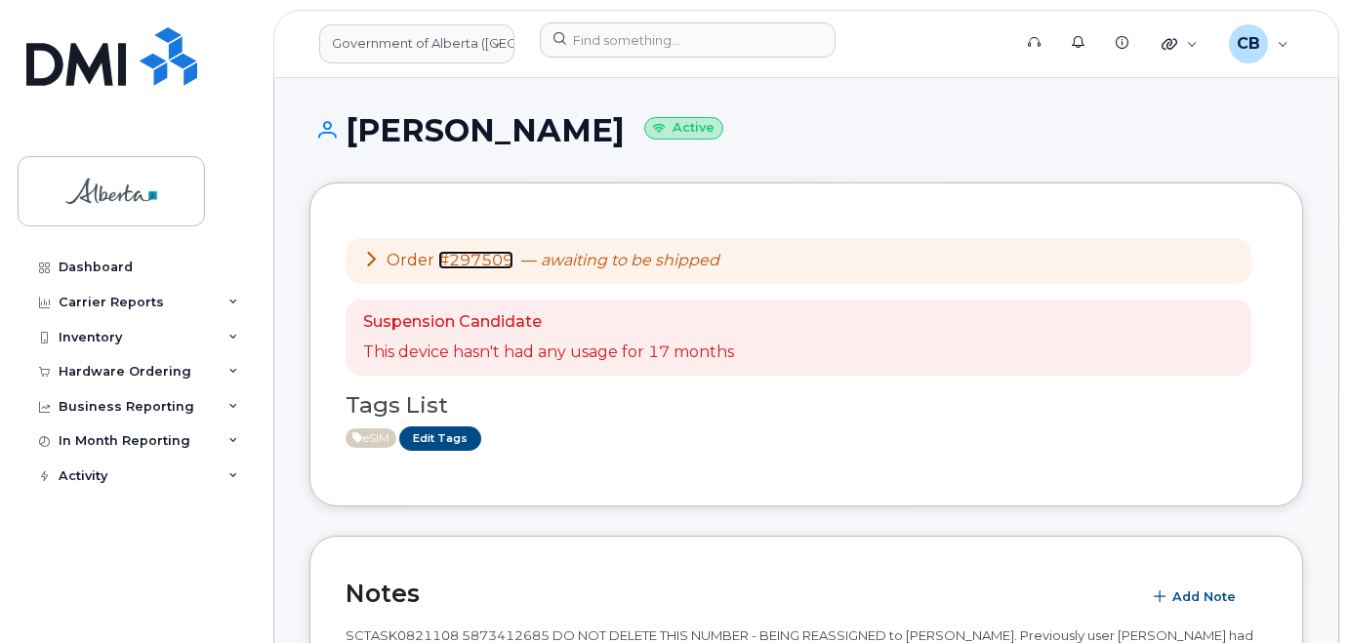
click at [453, 258] on link "#297509" at bounding box center [475, 260] width 75 height 19
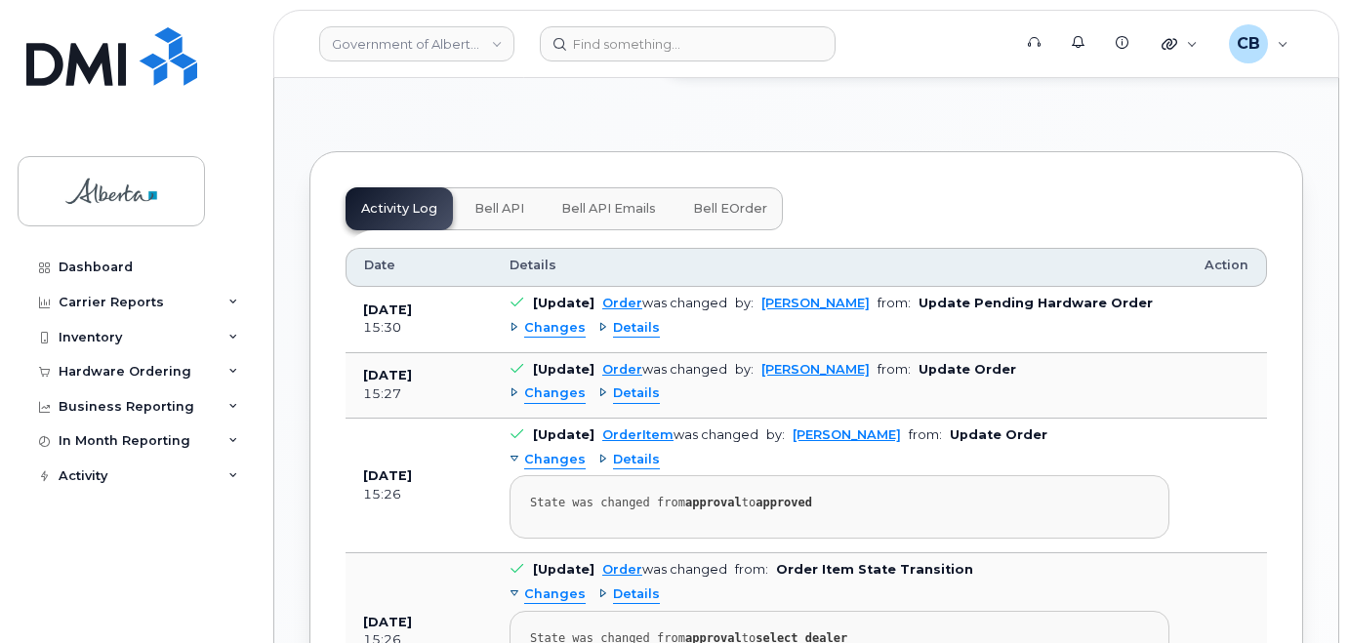
scroll to position [1282, 0]
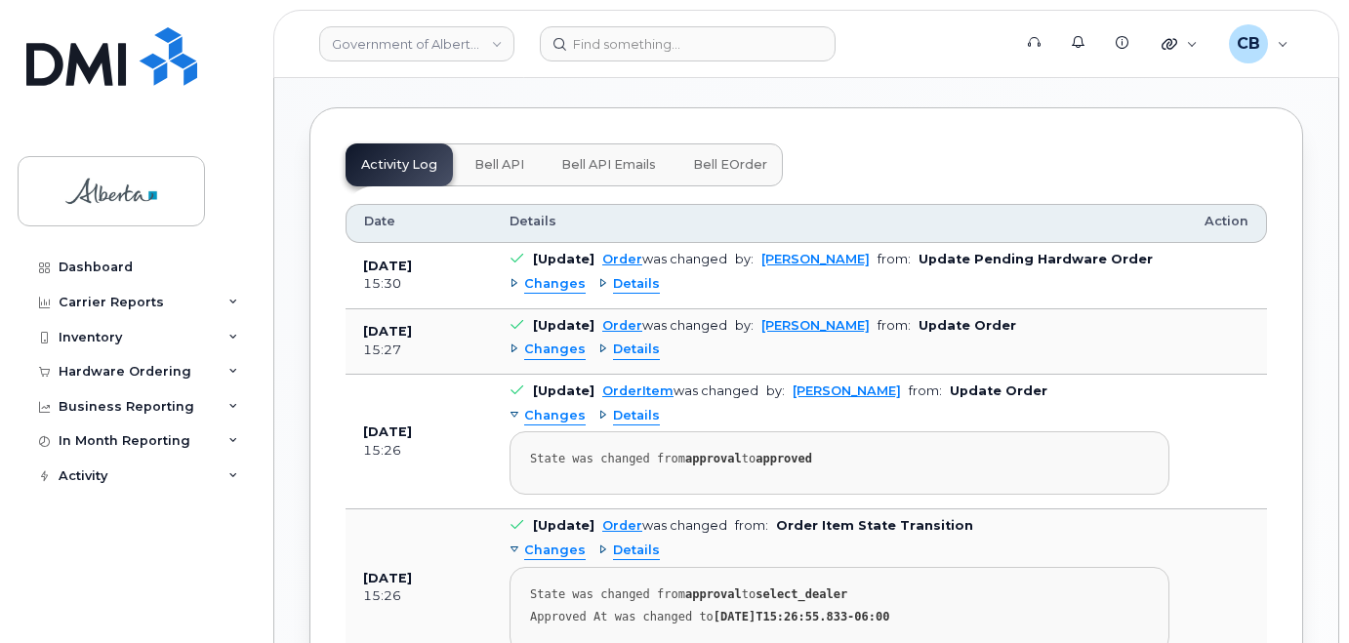
click at [515, 173] on span "Bell API" at bounding box center [499, 165] width 50 height 16
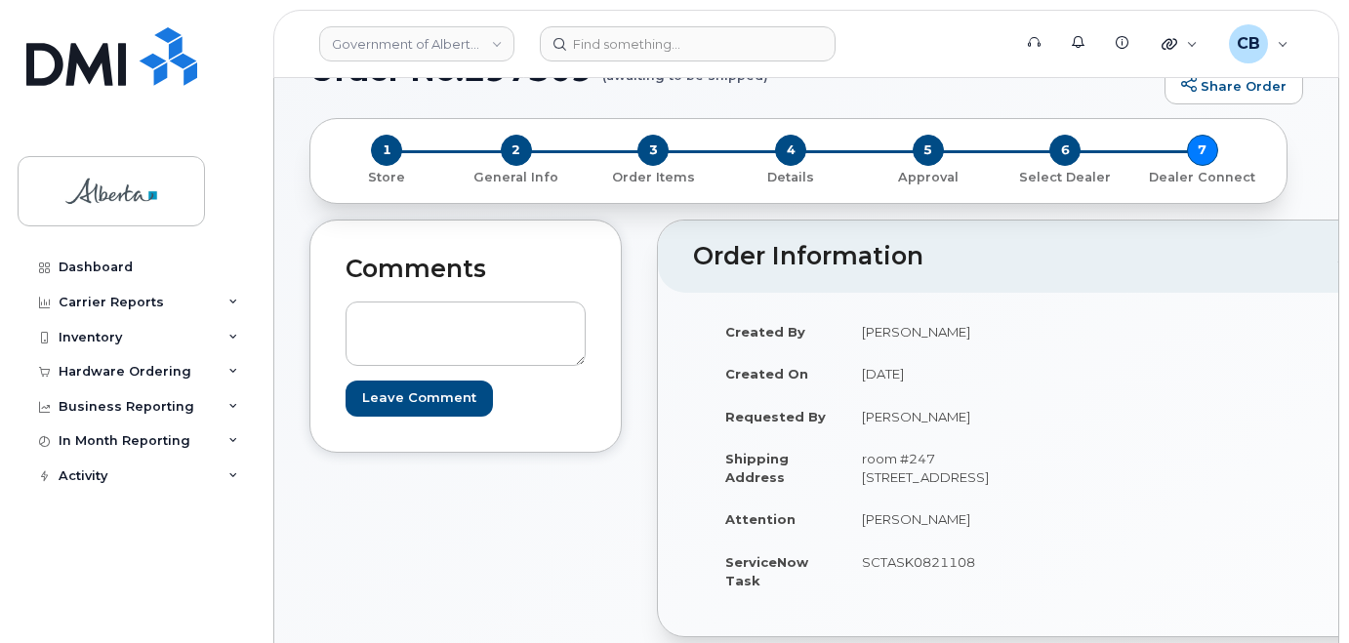
scroll to position [133, 0]
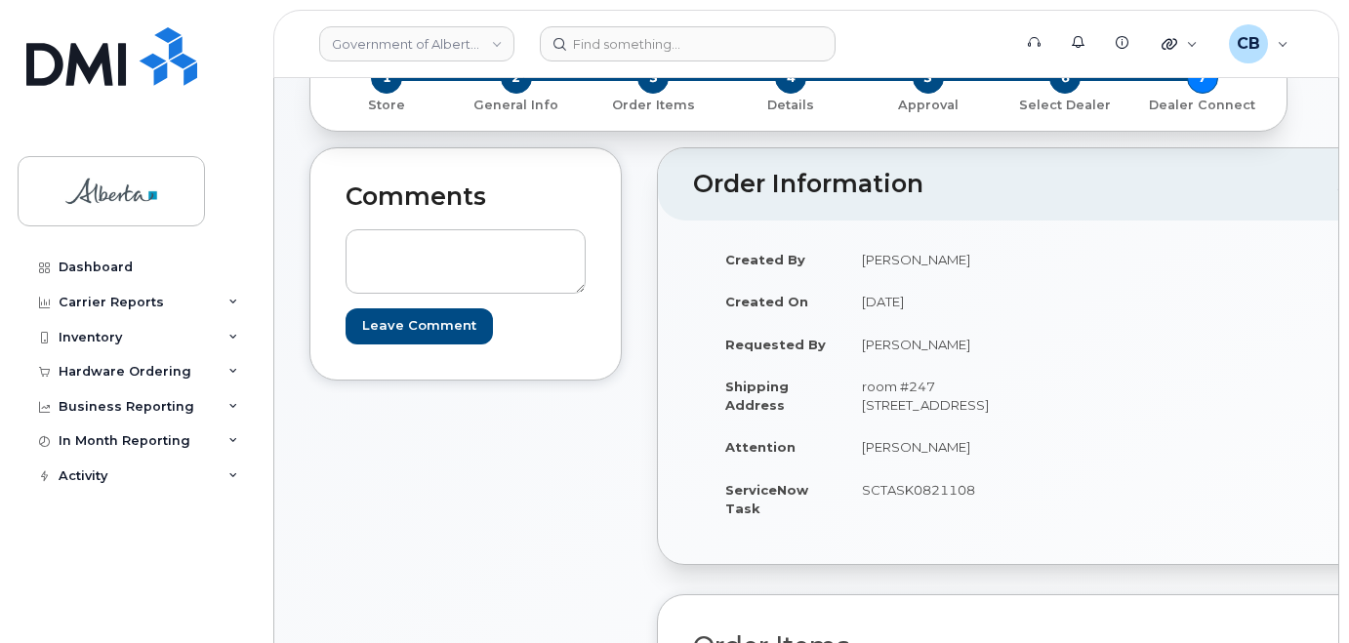
drag, startPoint x: 975, startPoint y: 507, endPoint x: 862, endPoint y: 506, distance: 113.2
click at [862, 506] on td "SCTASK0821108" at bounding box center [947, 498] width 207 height 61
copy td "SCTASK0821108"
